Goal: Connect with others: Connect with others

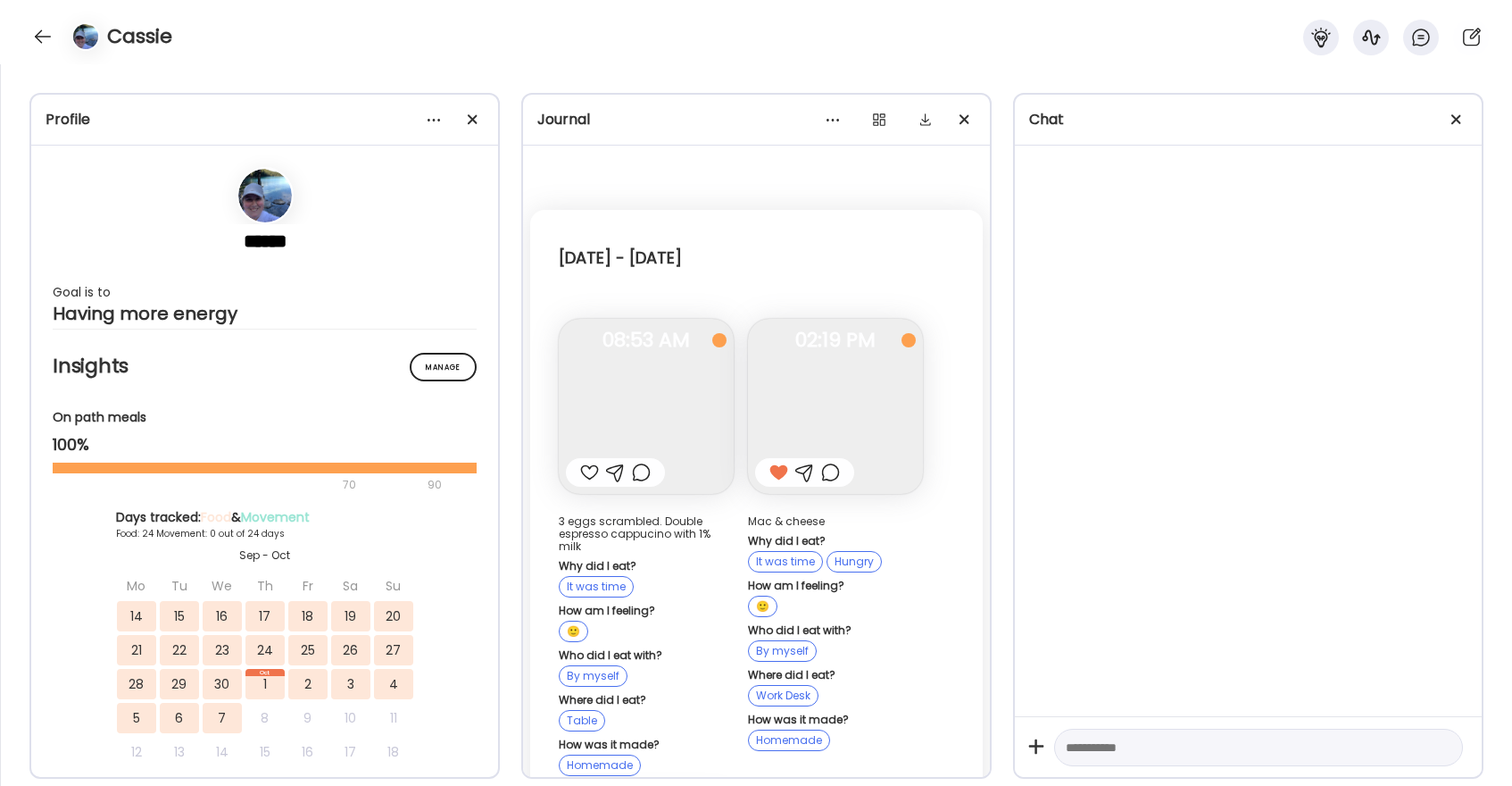
scroll to position [25542, 0]
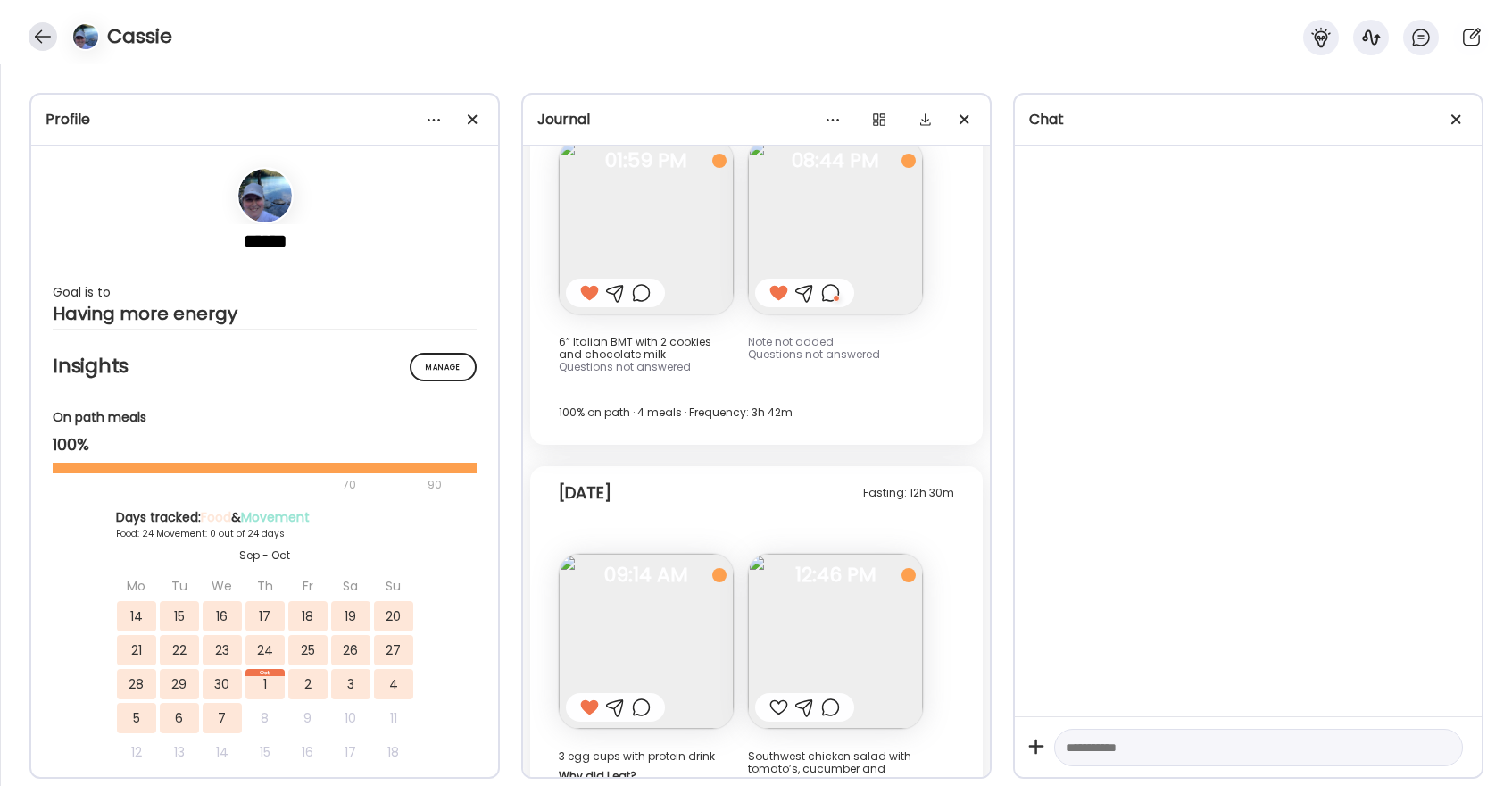
click at [43, 28] on div at bounding box center [42, 36] width 28 height 28
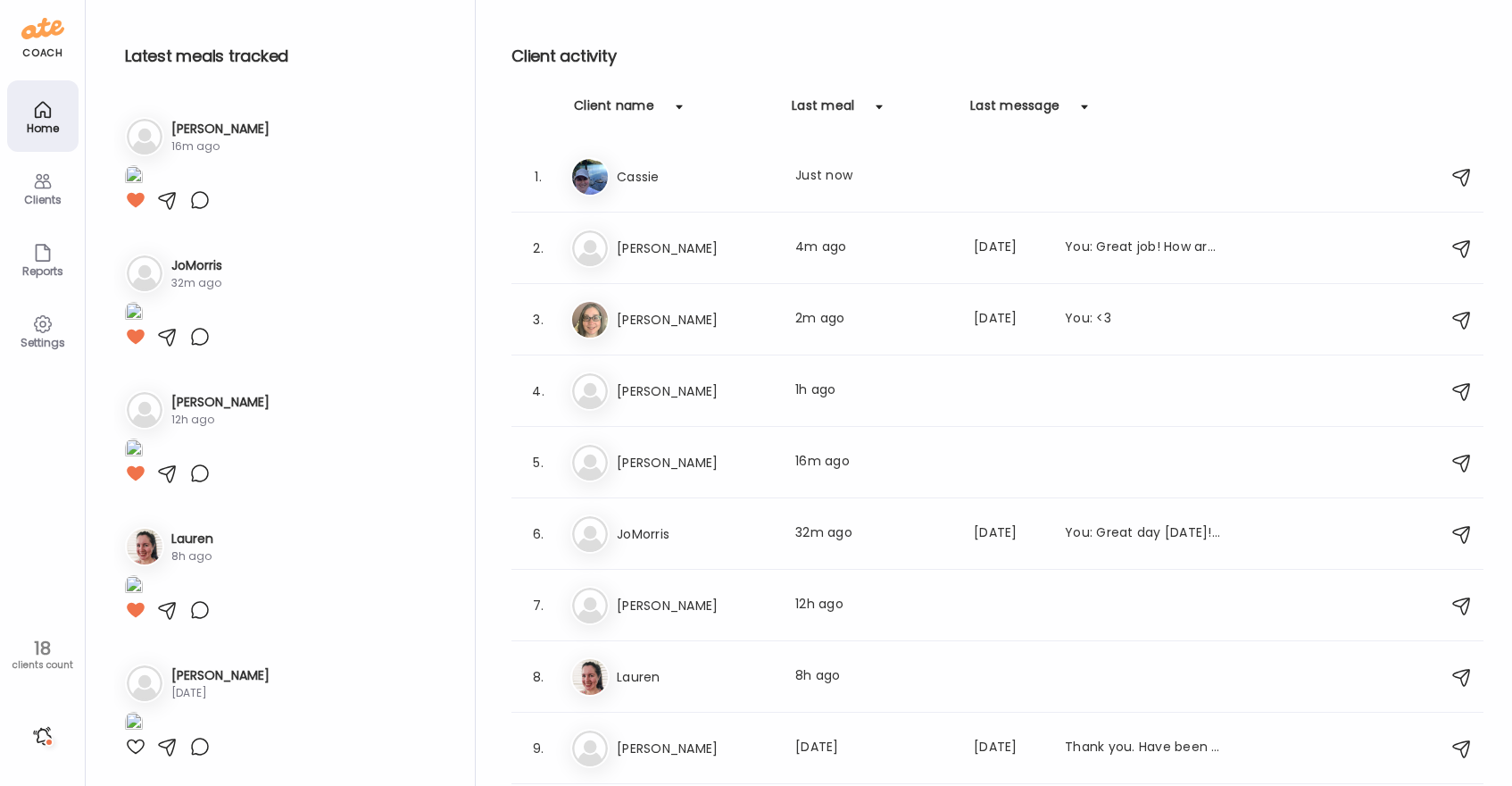
scroll to position [3173, 0]
click at [658, 520] on div "Jo JoMorris Last meal: 32m ago Last message: [DATE] You: Great day [DATE]! Good…" at bounding box center [1001, 534] width 860 height 40
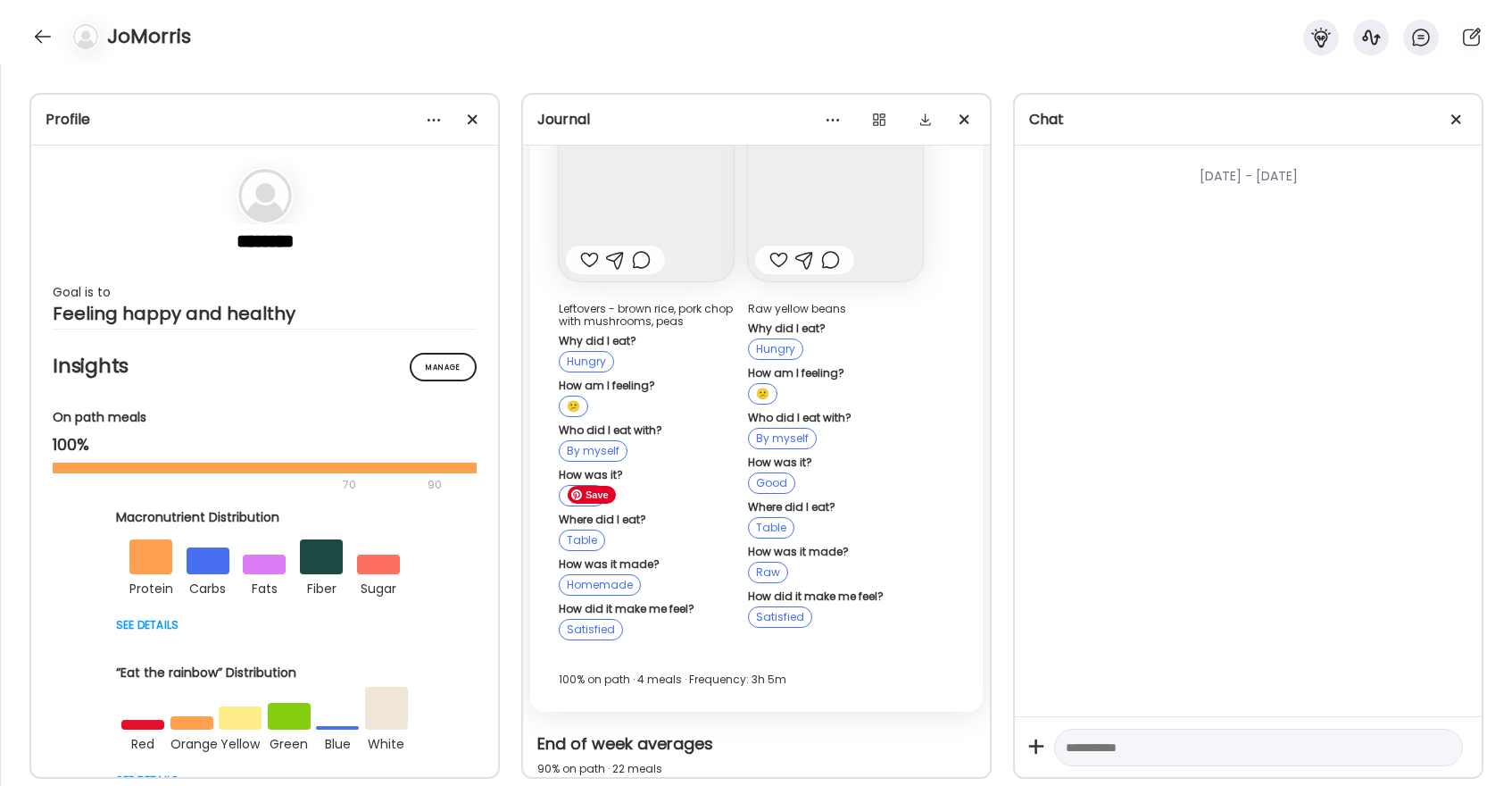
scroll to position [33369, 0]
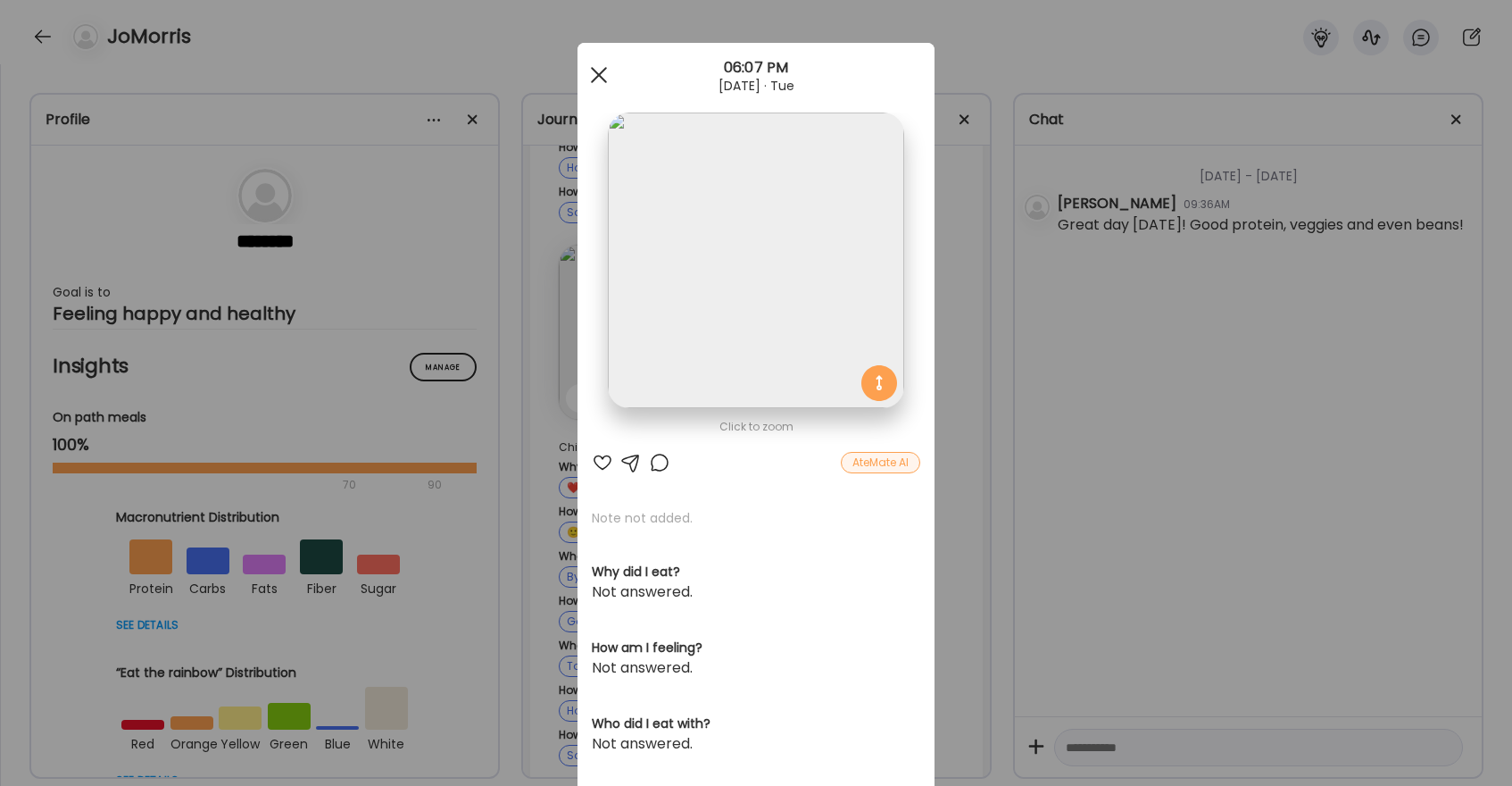
click at [601, 72] on span at bounding box center [599, 75] width 16 height 16
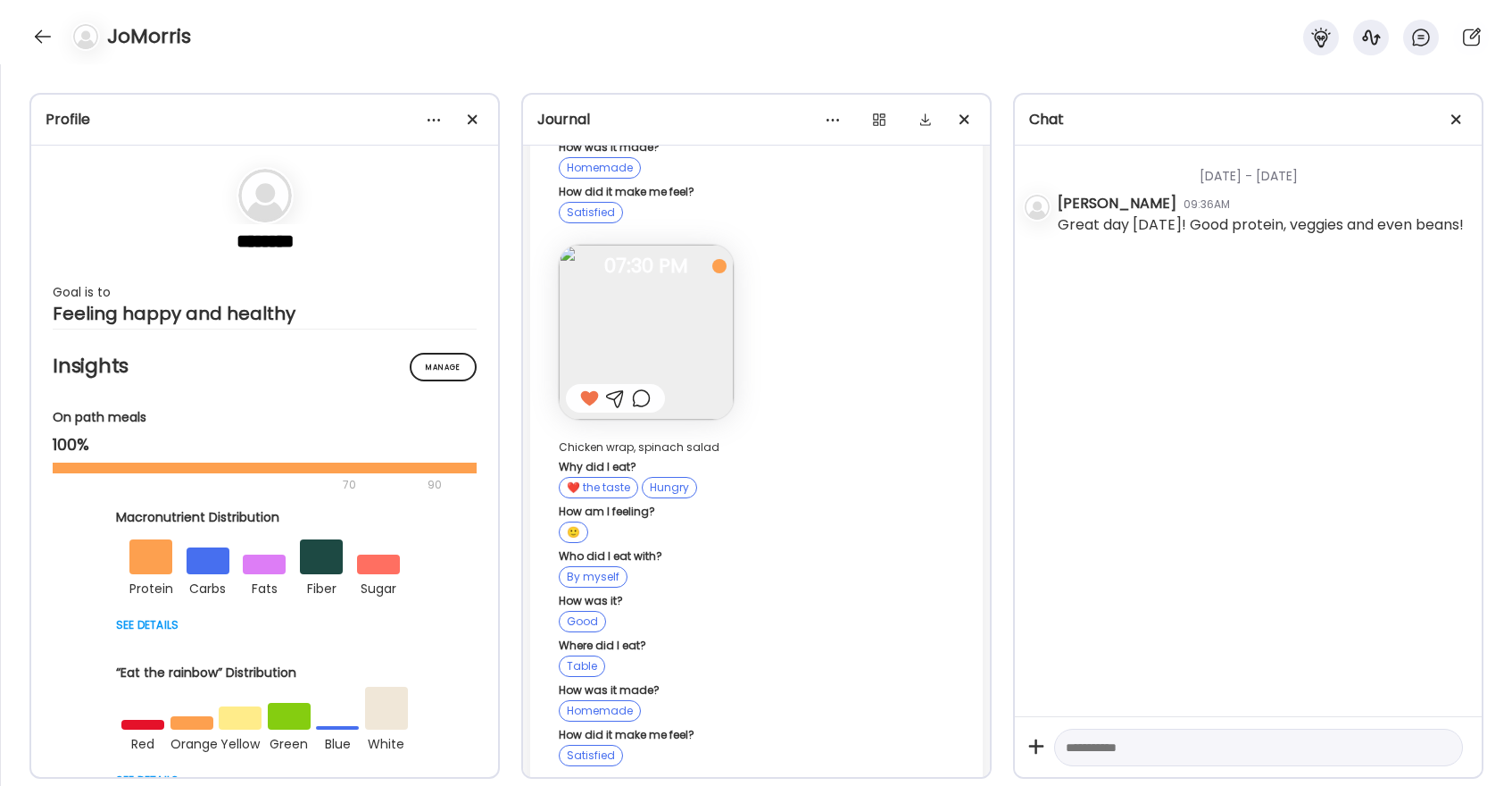
click at [32, 30] on div at bounding box center [42, 36] width 28 height 28
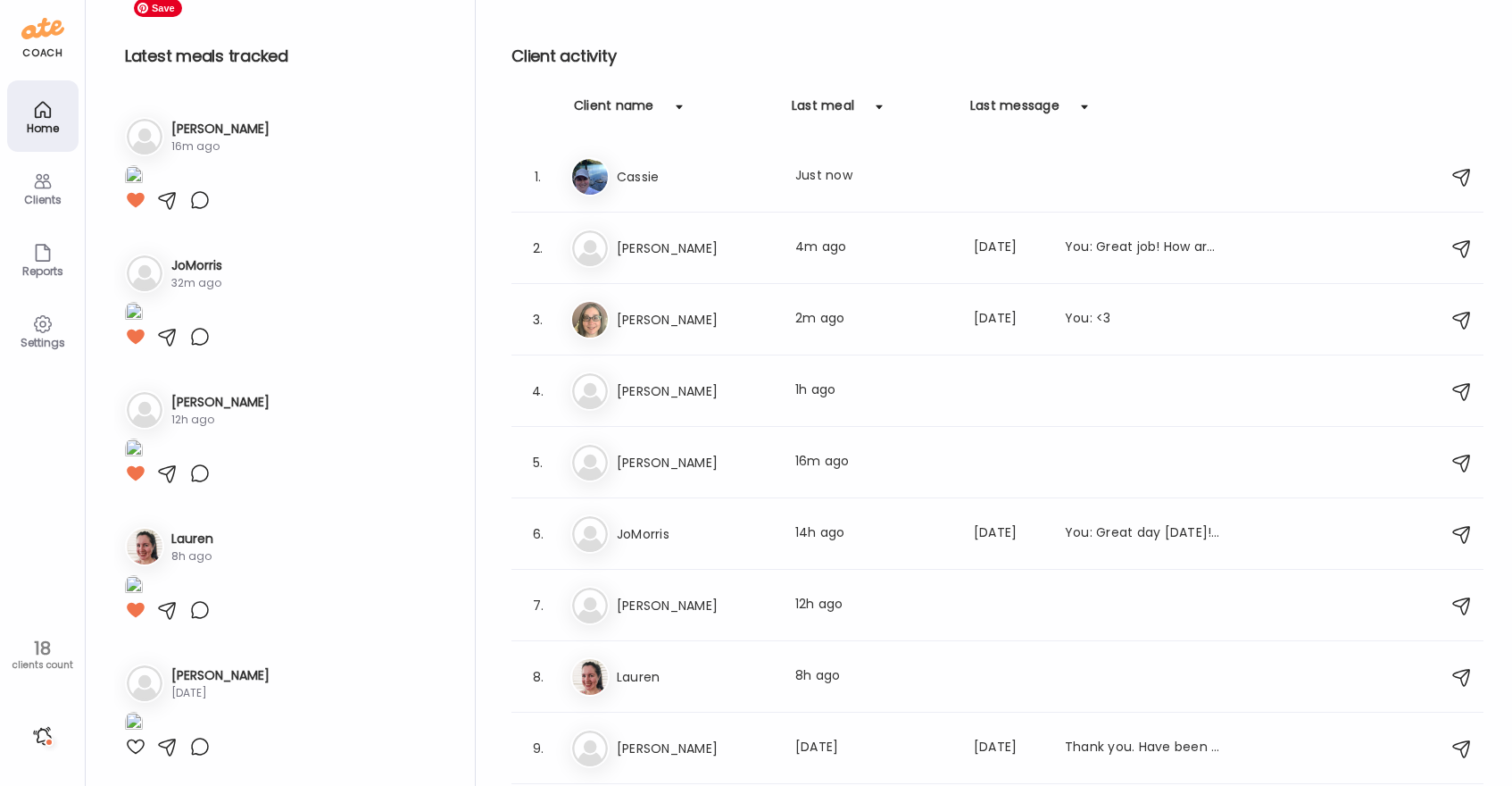
scroll to position [3173, 0]
click at [661, 396] on h3 "[PERSON_NAME]" at bounding box center [695, 392] width 157 height 21
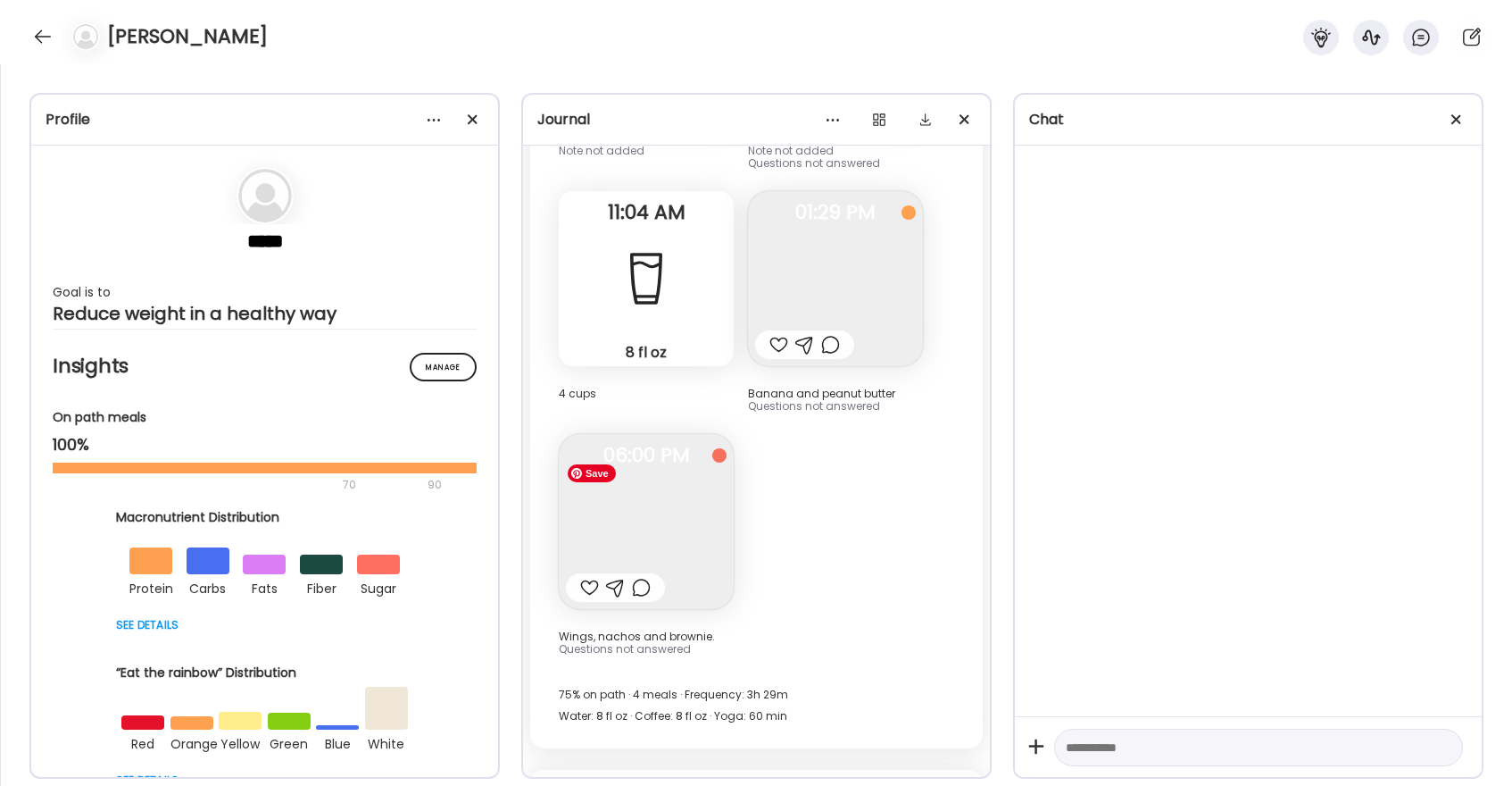
scroll to position [32856, 0]
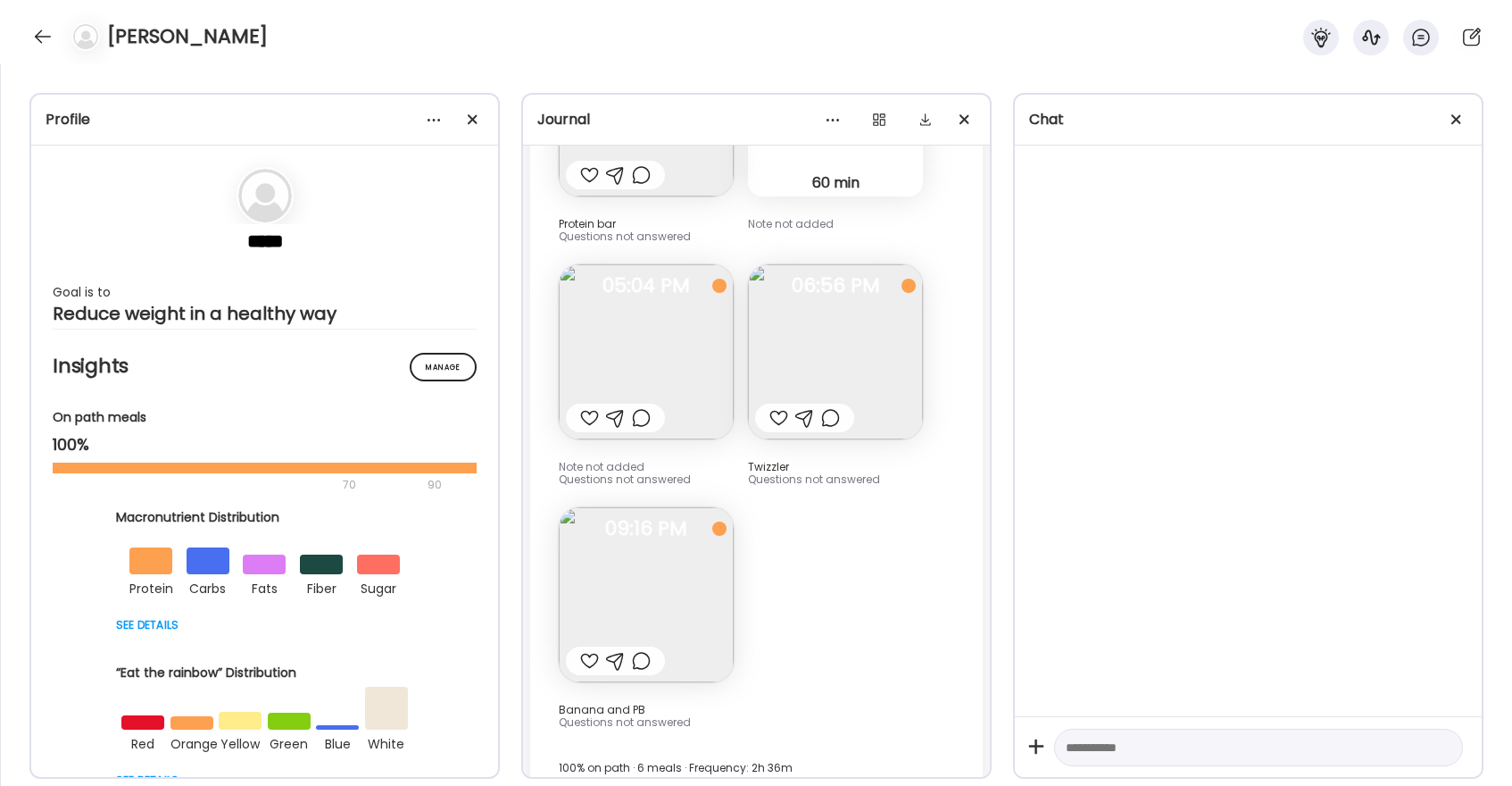
click at [591, 407] on div at bounding box center [589, 418] width 18 height 21
click at [644, 316] on img at bounding box center [646, 352] width 175 height 175
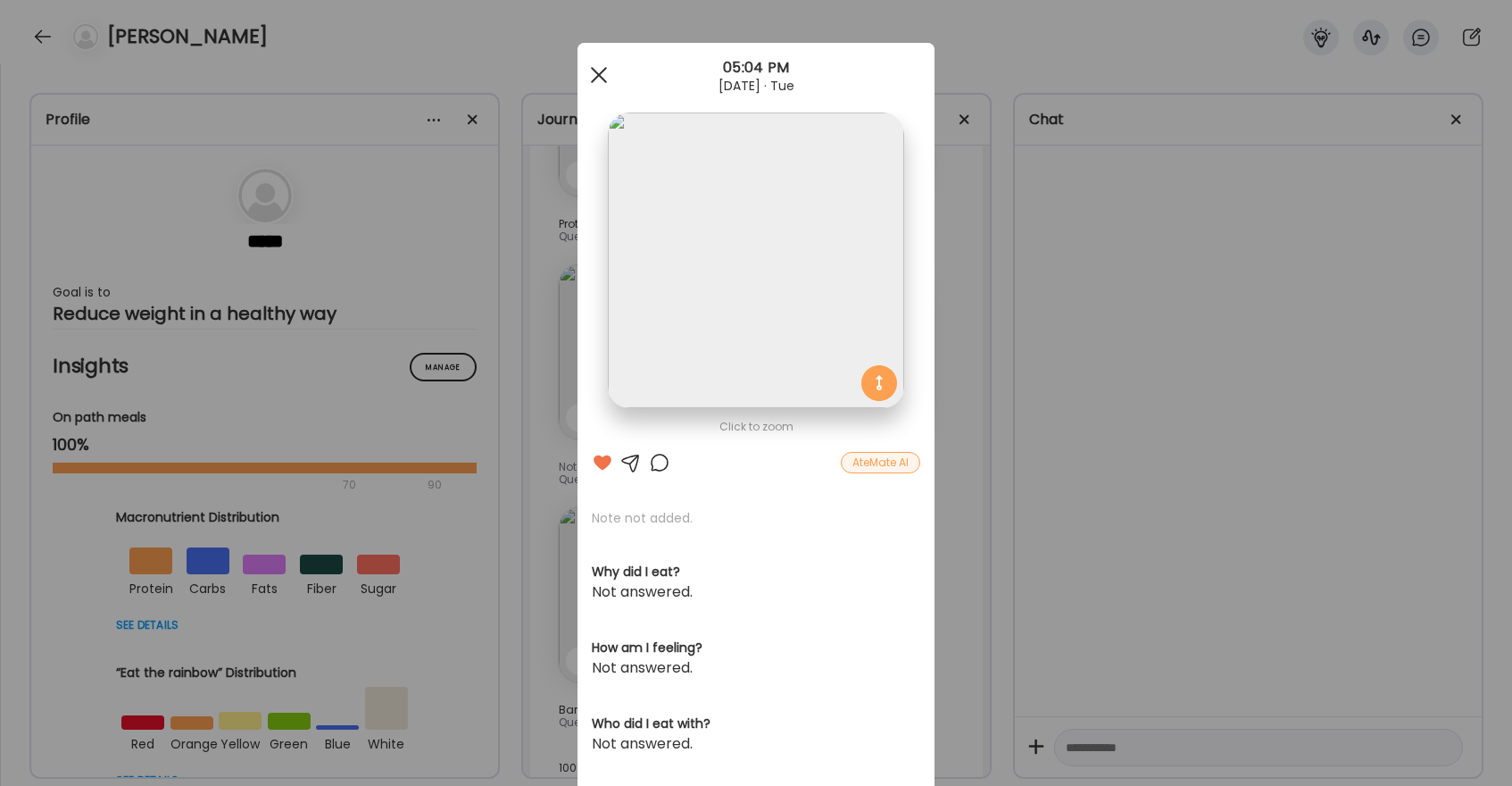
click at [604, 70] on span at bounding box center [599, 75] width 16 height 16
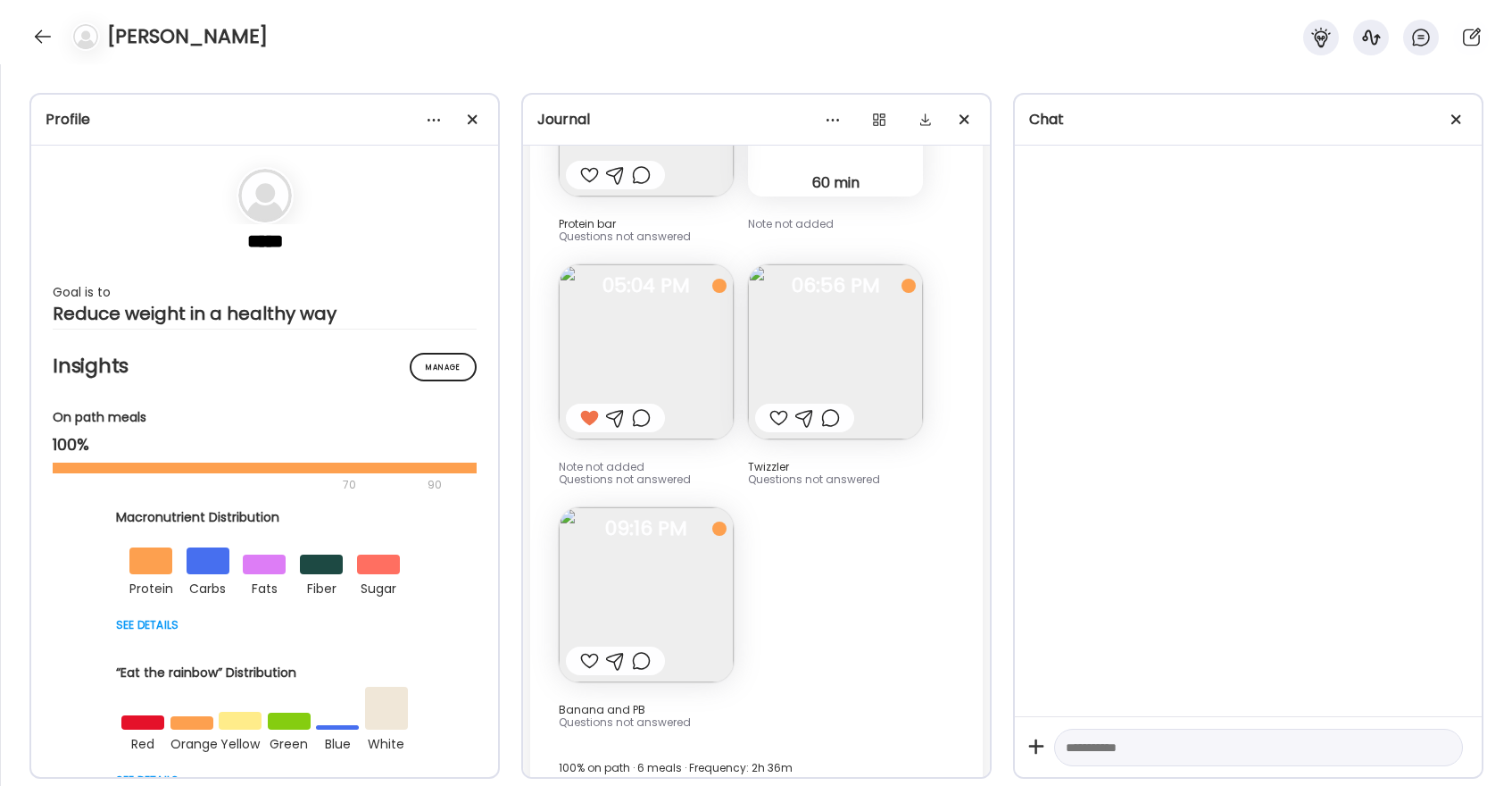
click at [588, 650] on div at bounding box center [589, 661] width 18 height 21
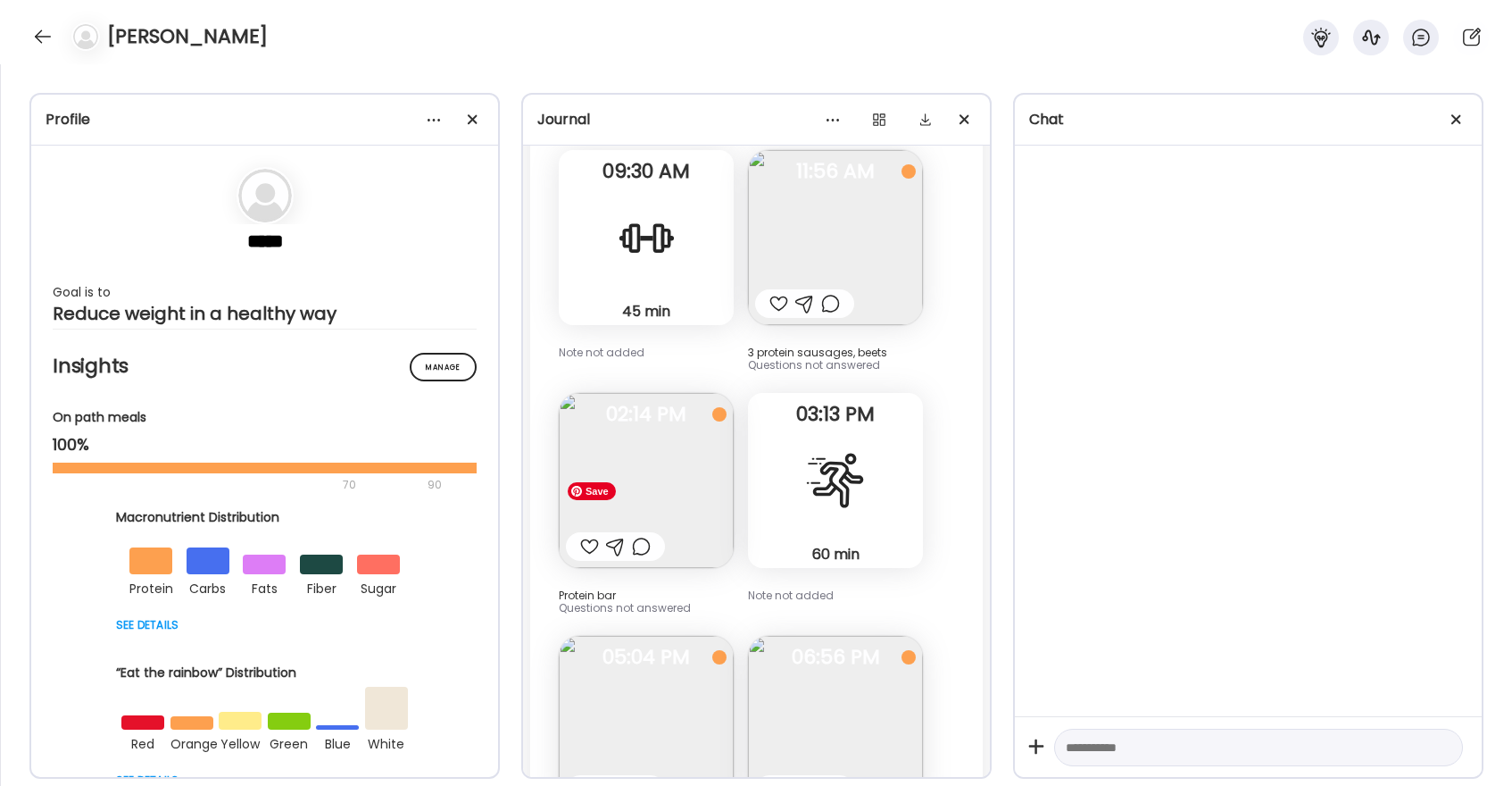
scroll to position [32474, 0]
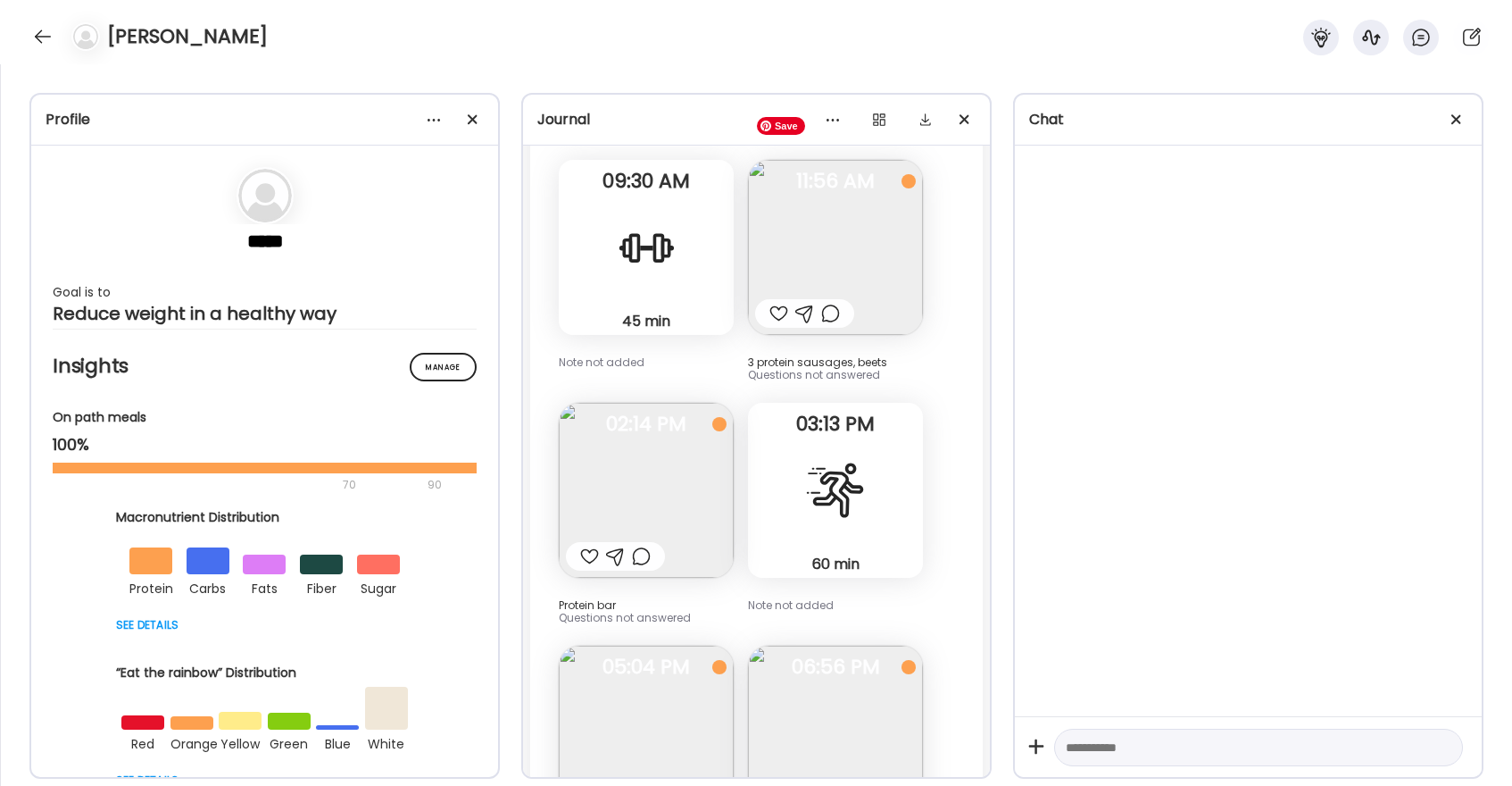
click at [779, 302] on div at bounding box center [778, 313] width 18 height 21
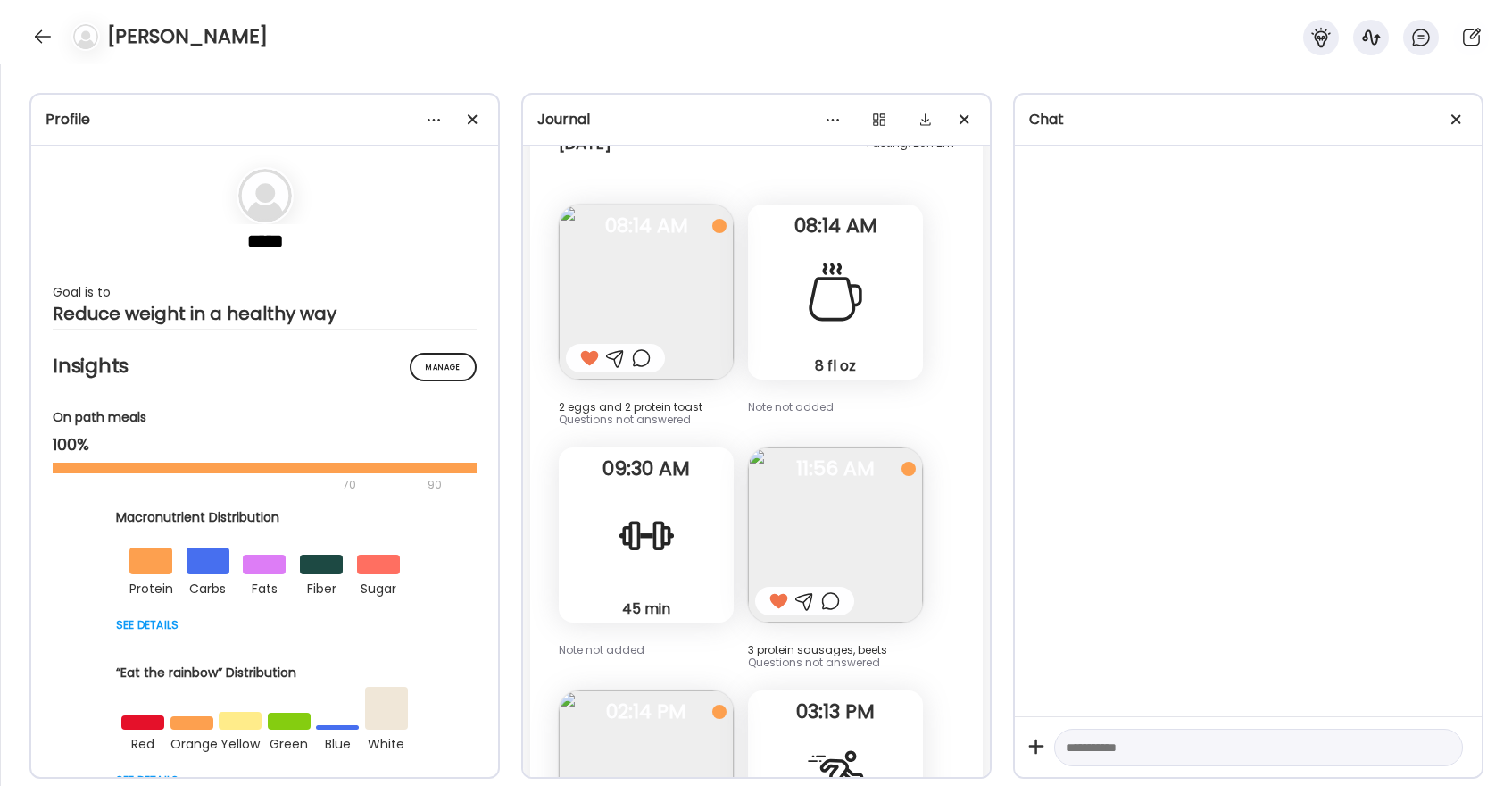
scroll to position [32185, 0]
click at [46, 32] on div at bounding box center [42, 36] width 28 height 28
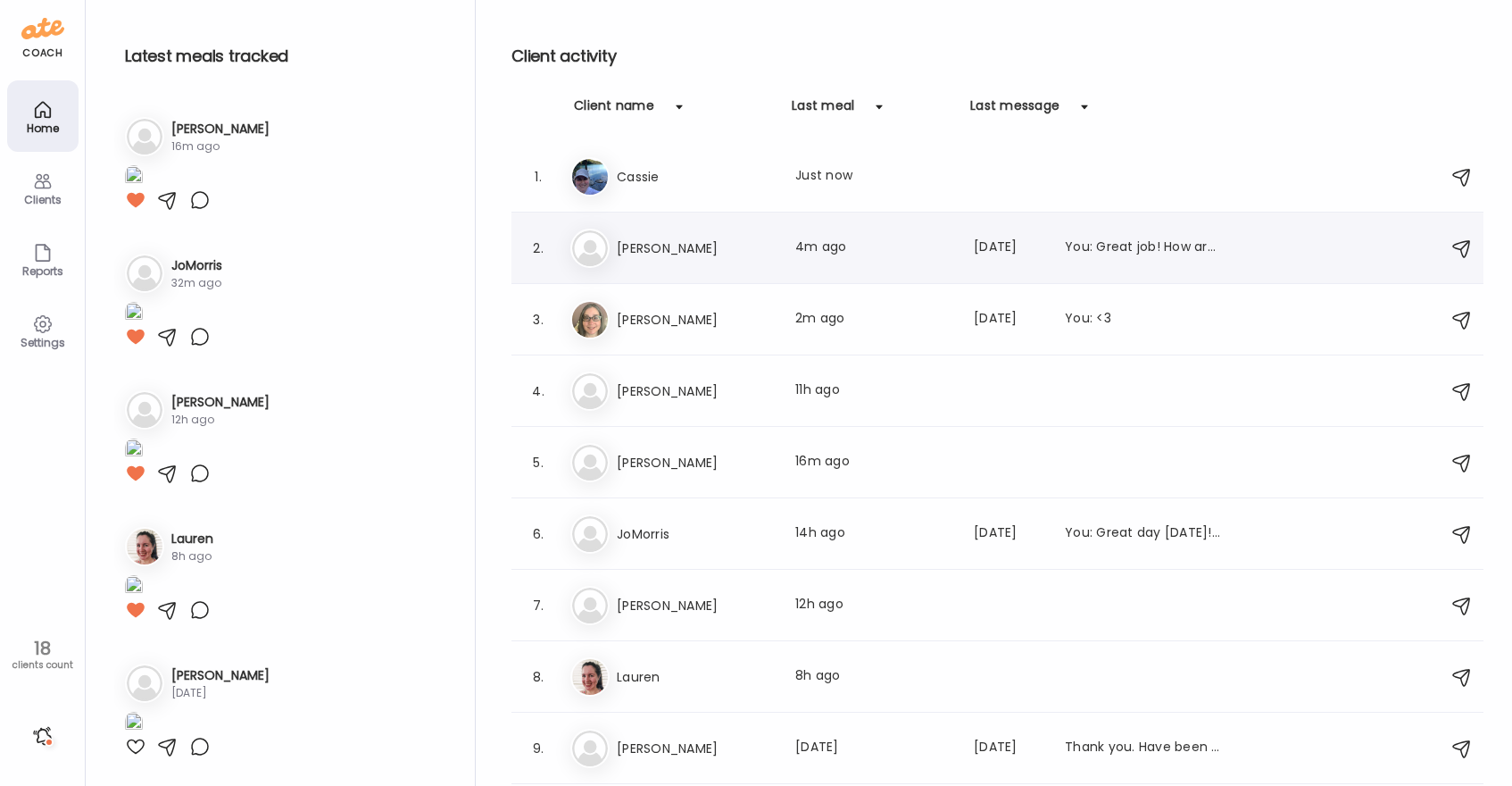
scroll to position [3173, 0]
click at [688, 258] on div "[PERSON_NAME] Last meal: 4m ago Last message: [DATE] You: Great job! How are yo…" at bounding box center [1001, 248] width 860 height 40
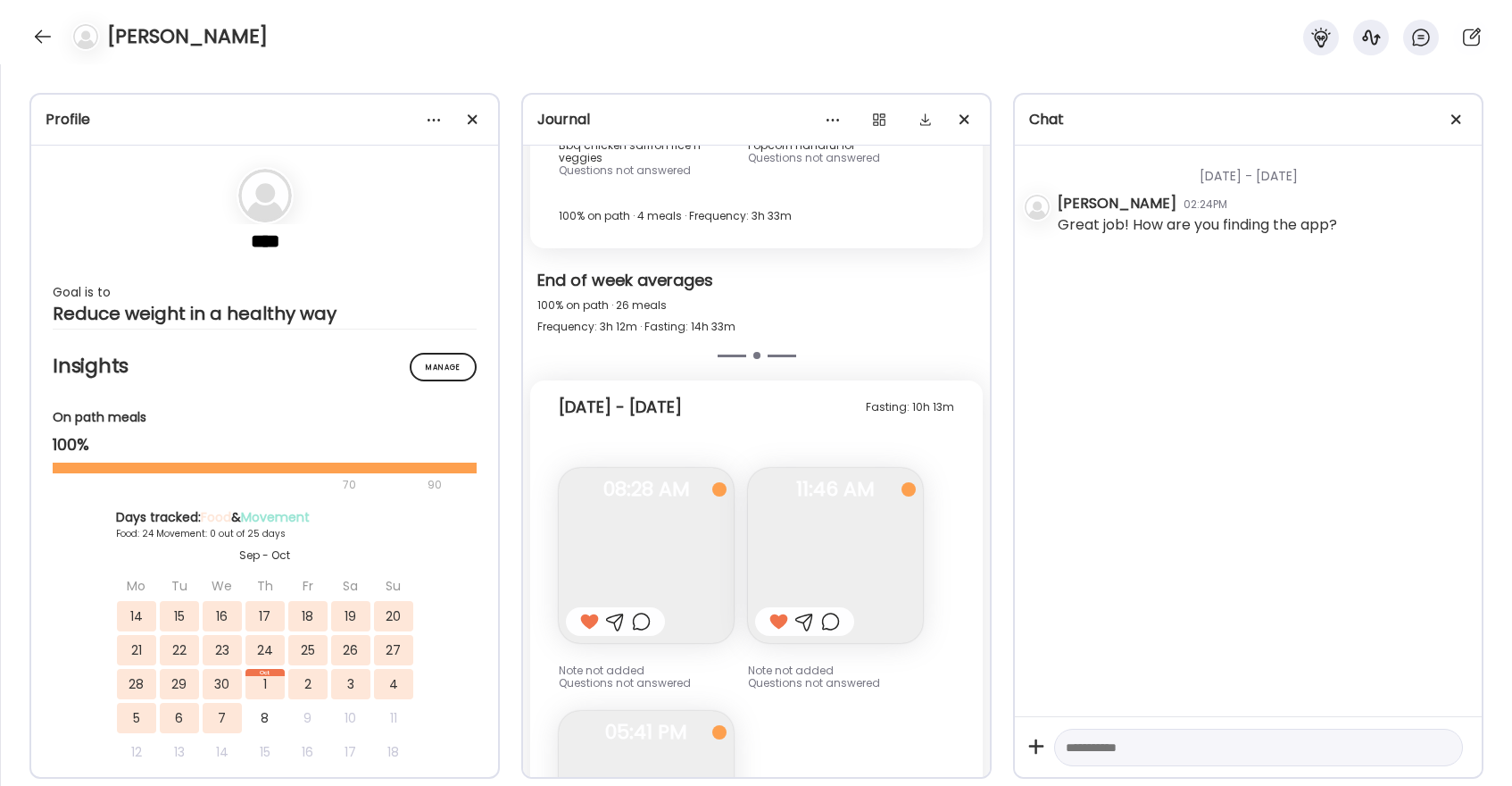
scroll to position [19838, 0]
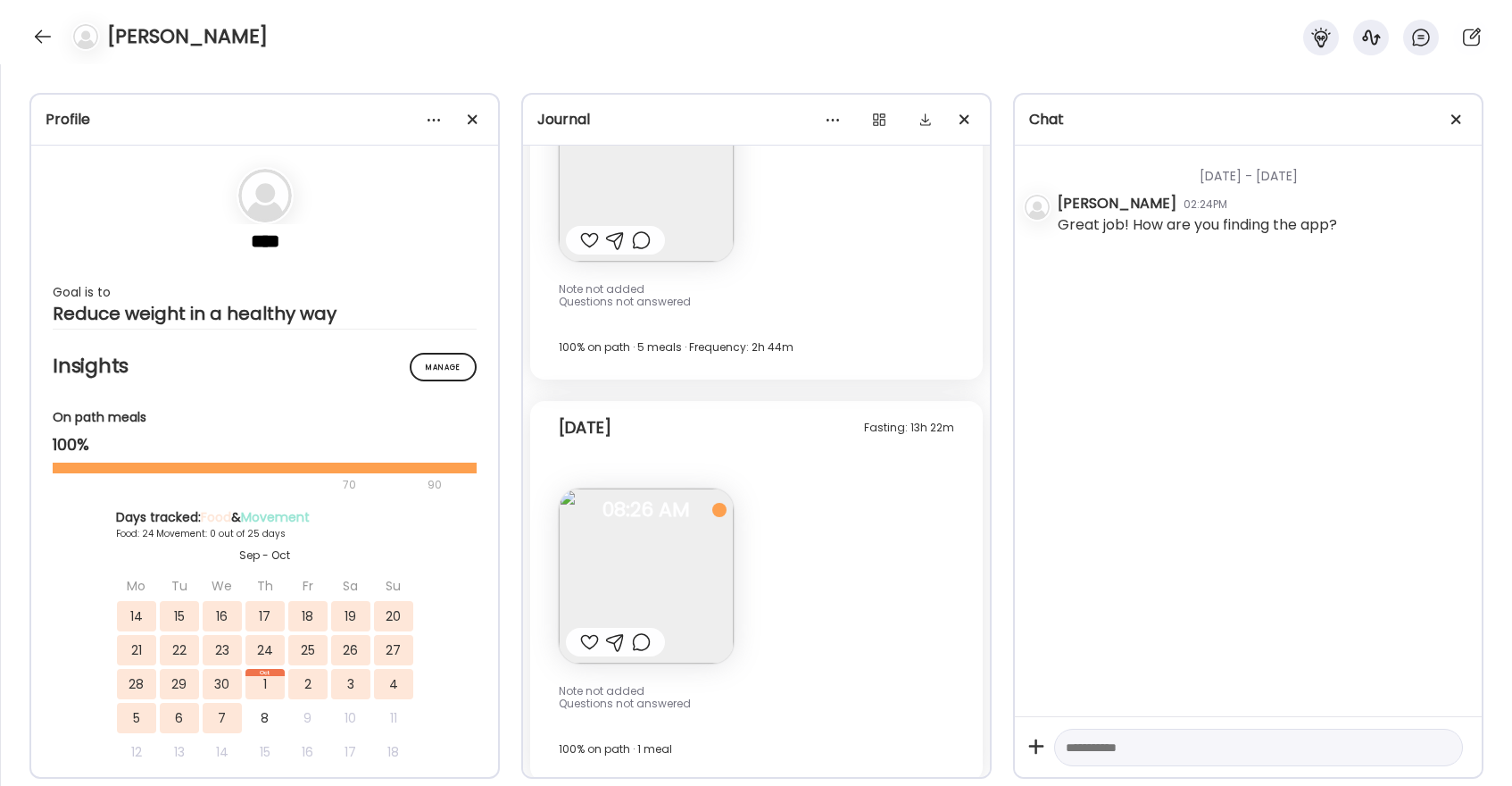
click at [589, 633] on div at bounding box center [589, 643] width 18 height 21
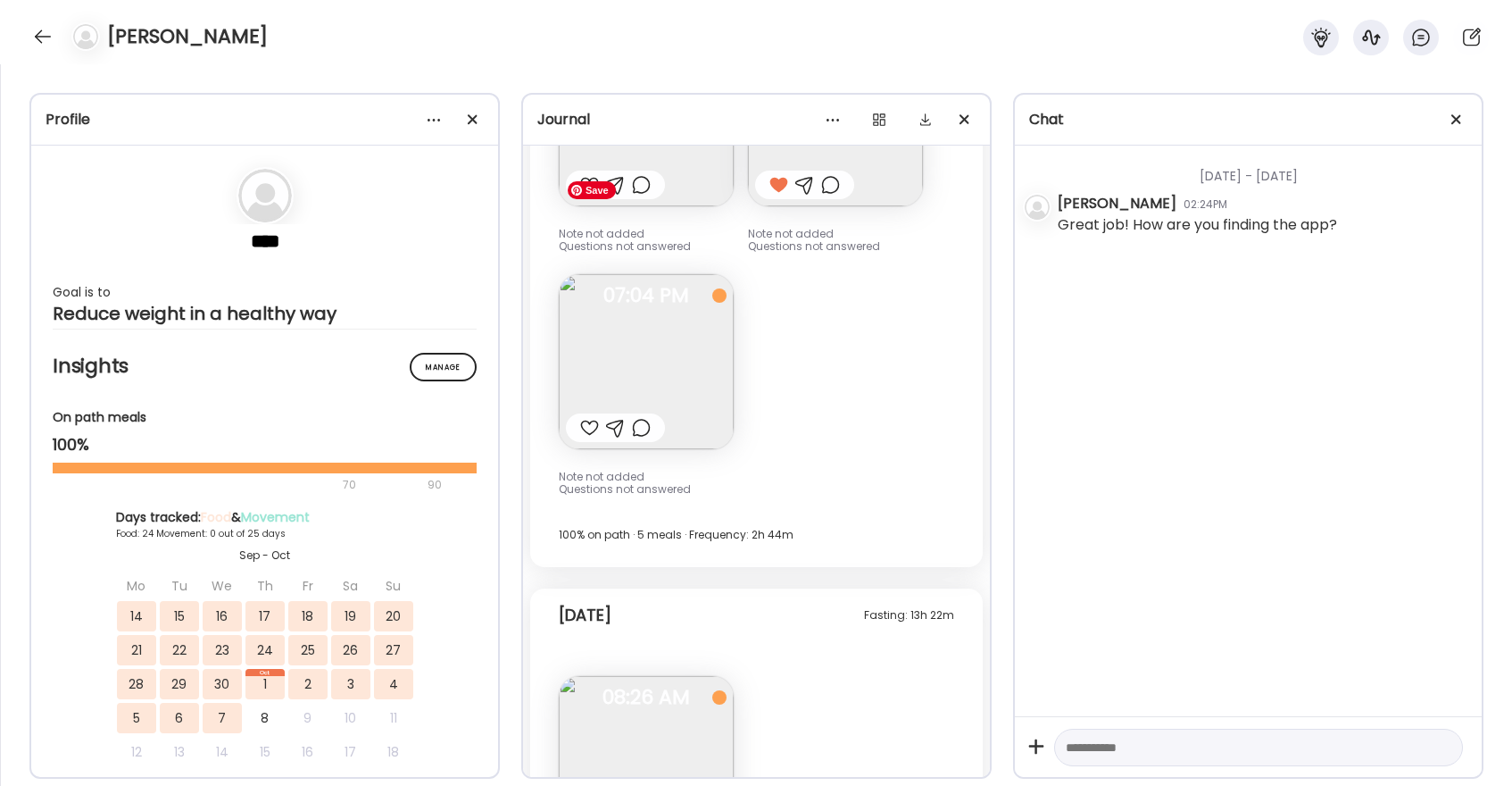
scroll to position [19639, 0]
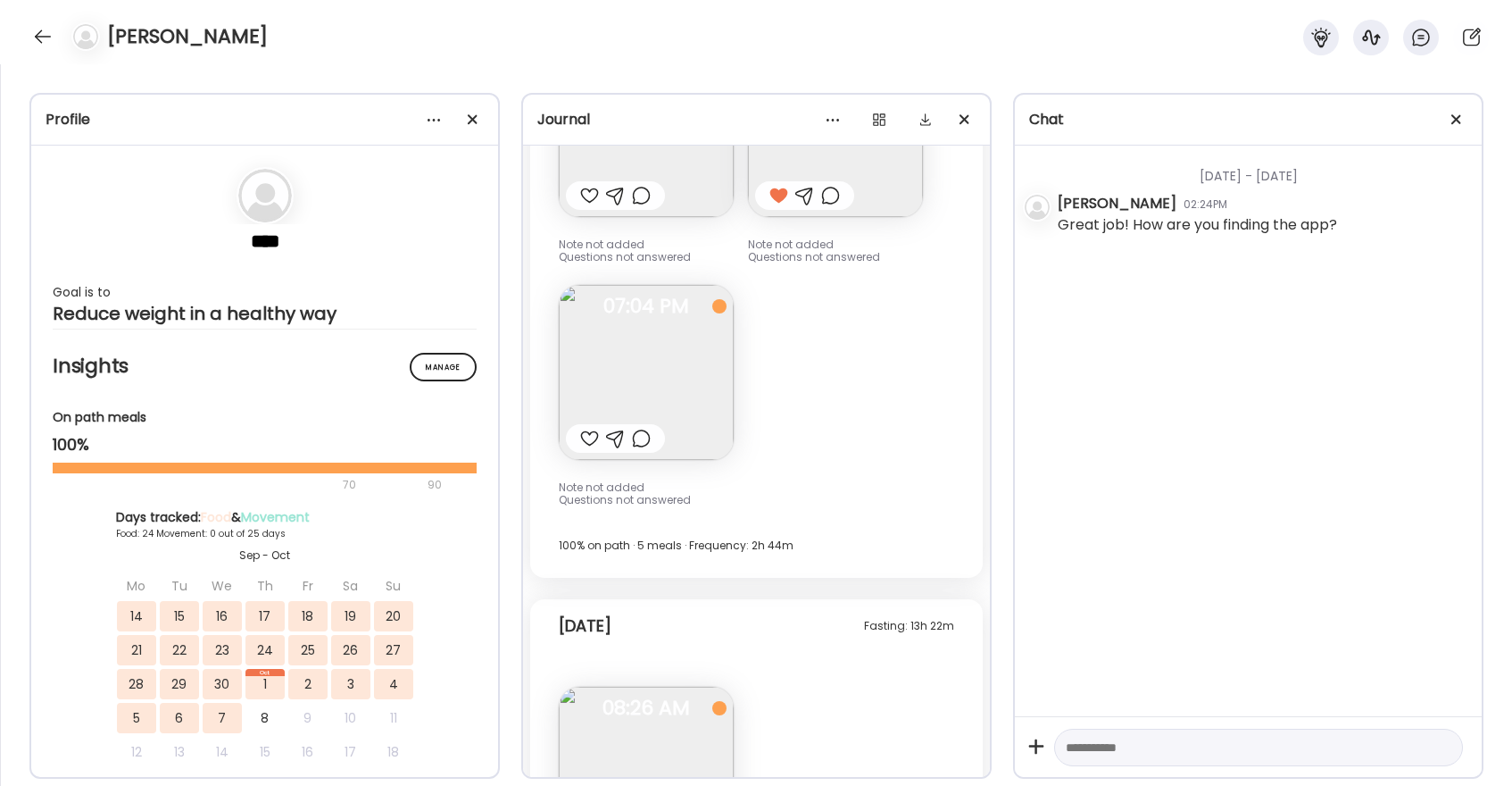
click at [589, 427] on div at bounding box center [589, 438] width 18 height 21
click at [47, 39] on div at bounding box center [42, 36] width 28 height 28
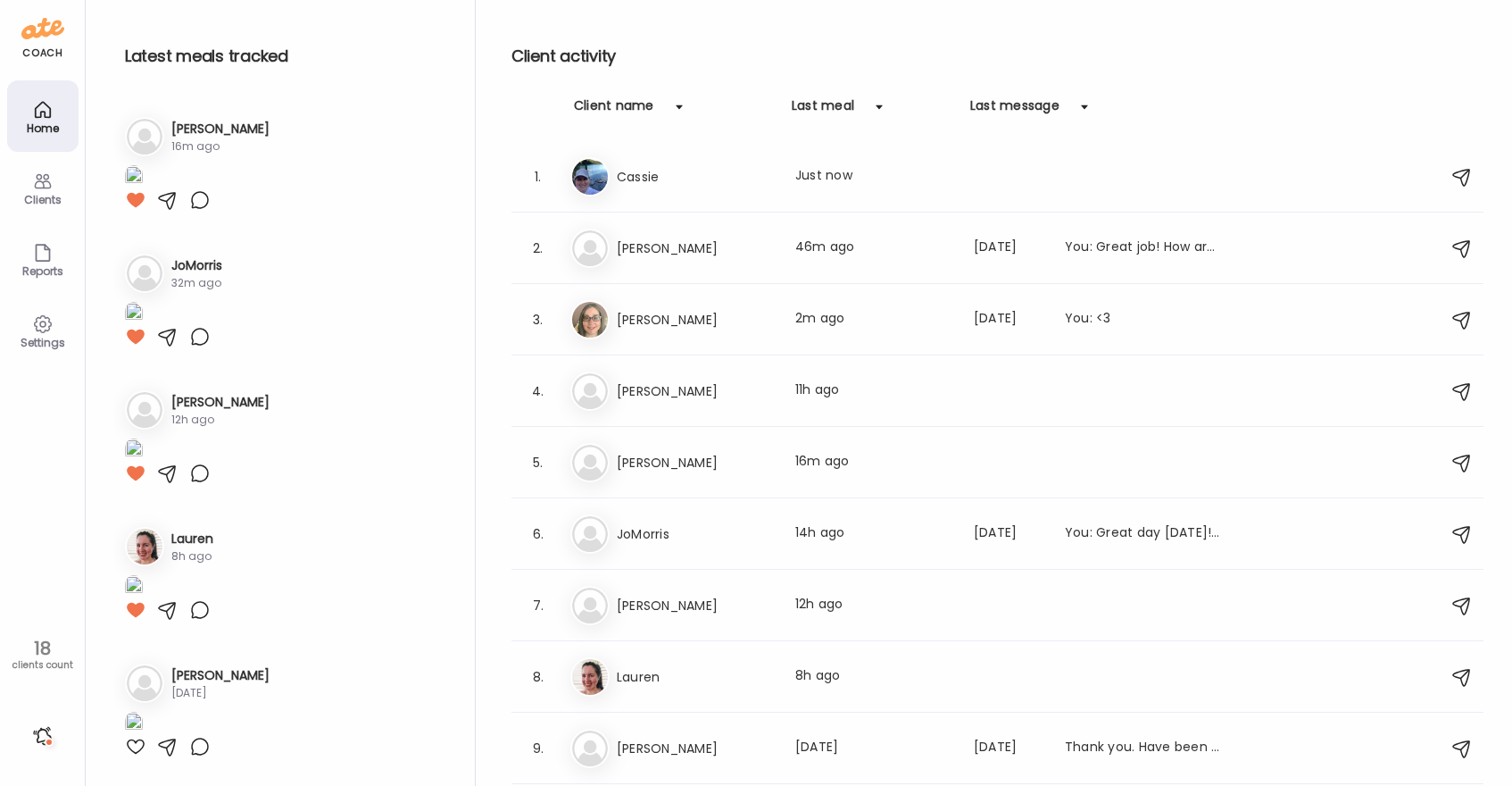
scroll to position [3173, 0]
click at [697, 676] on h3 "Lauren" at bounding box center [695, 677] width 157 height 21
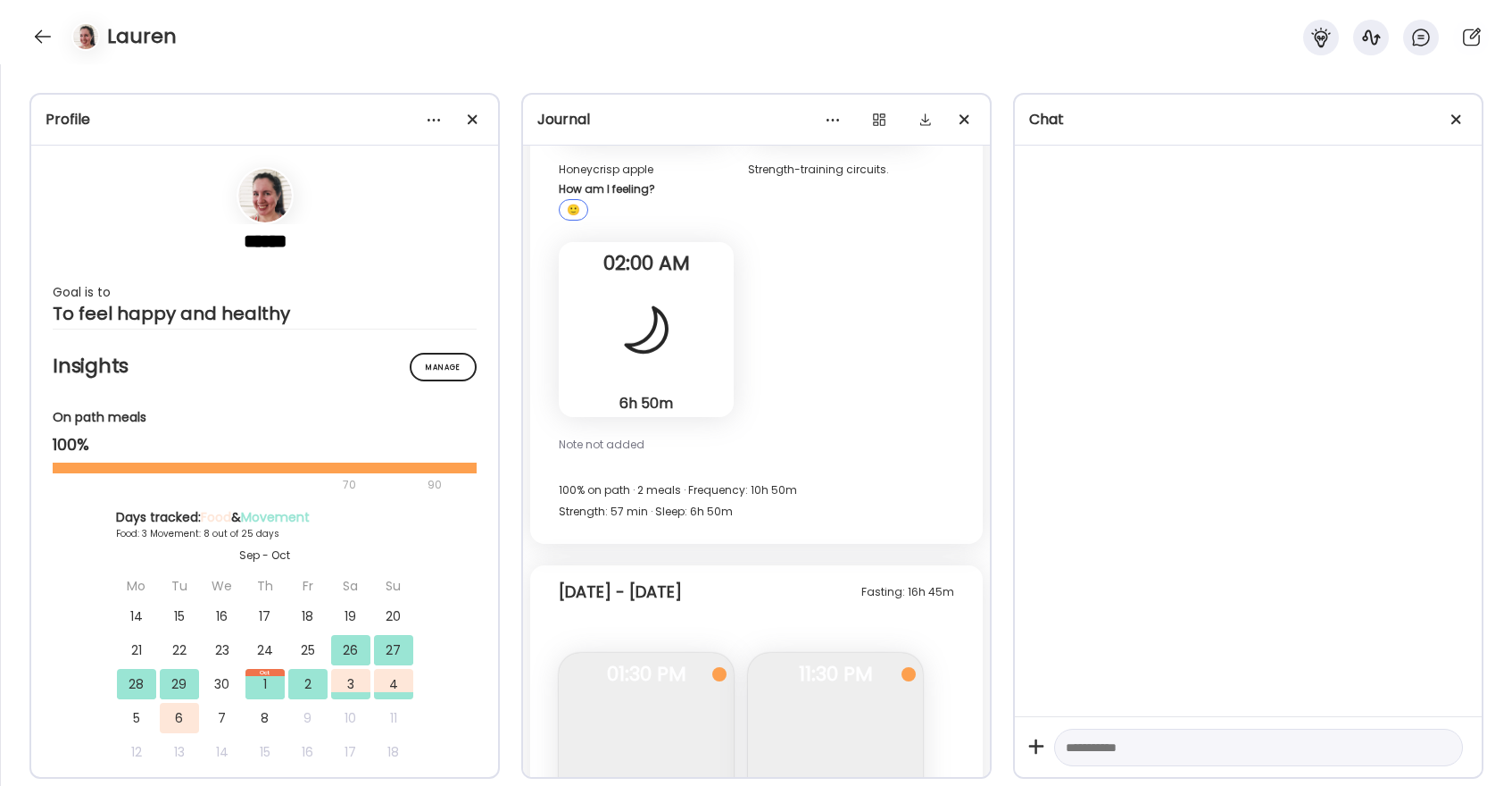
scroll to position [6905, 0]
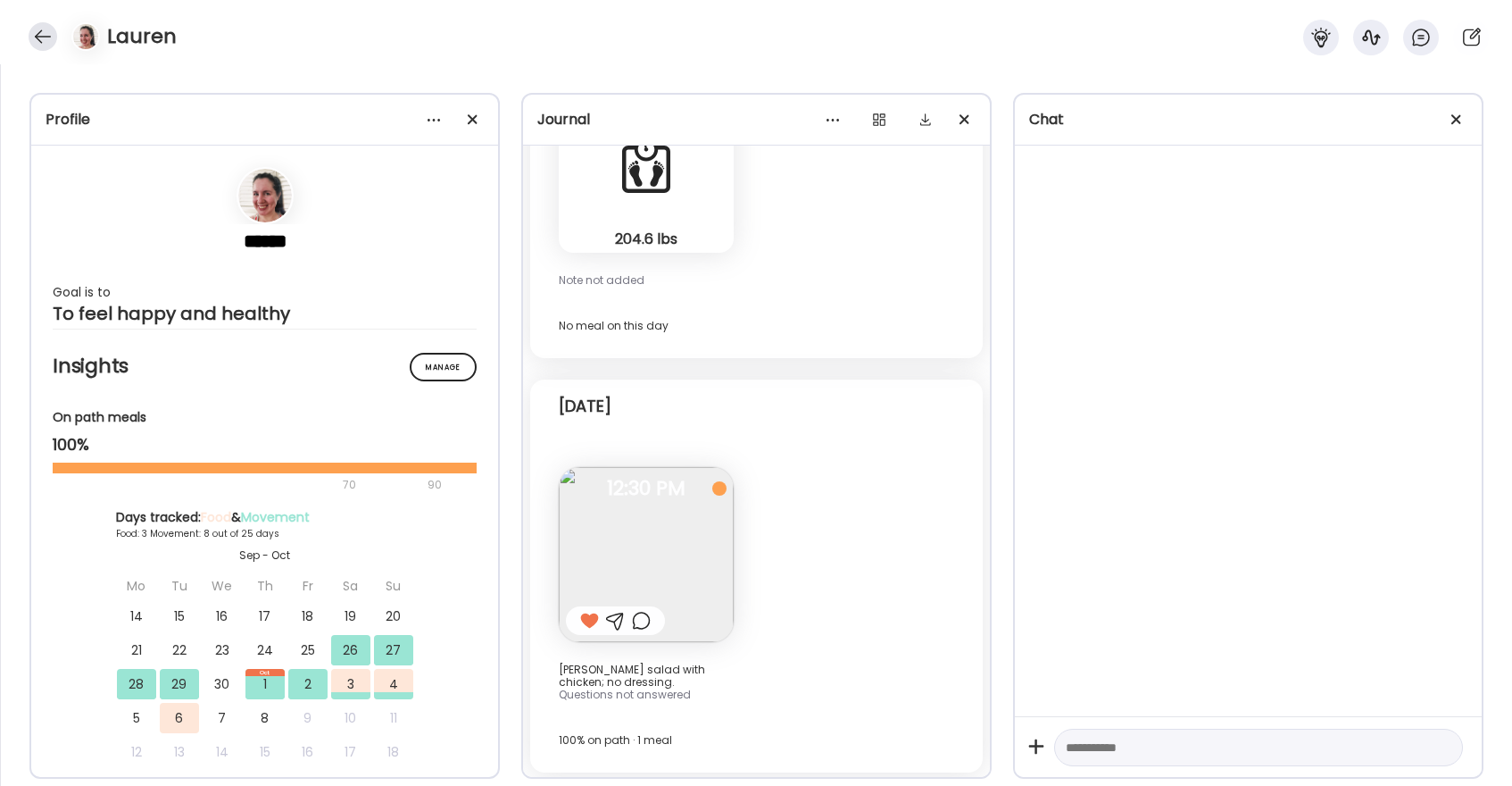
click at [44, 45] on div at bounding box center [42, 36] width 28 height 28
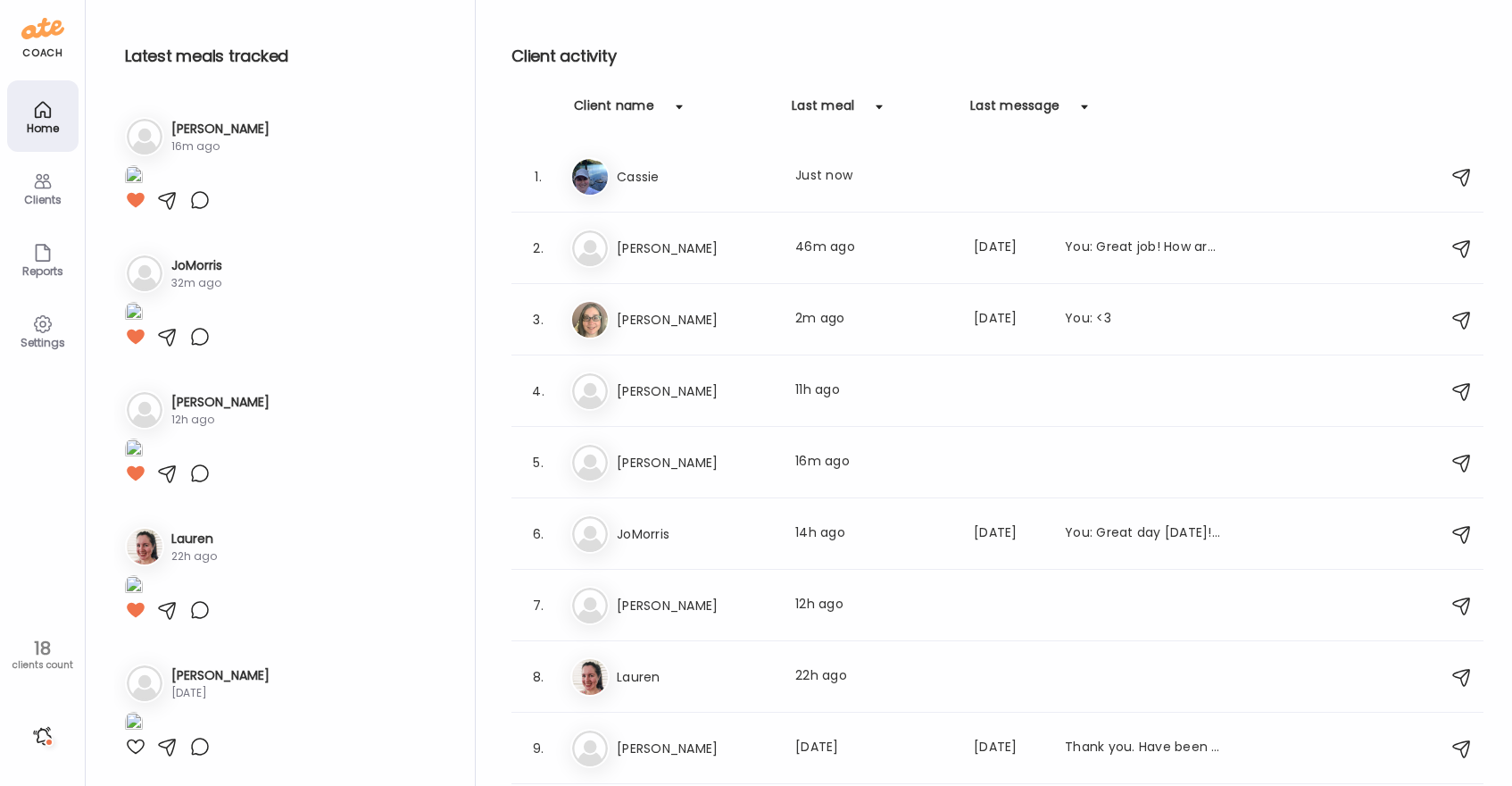
scroll to position [3173, 0]
